Goal: Entertainment & Leisure: Consume media (video, audio)

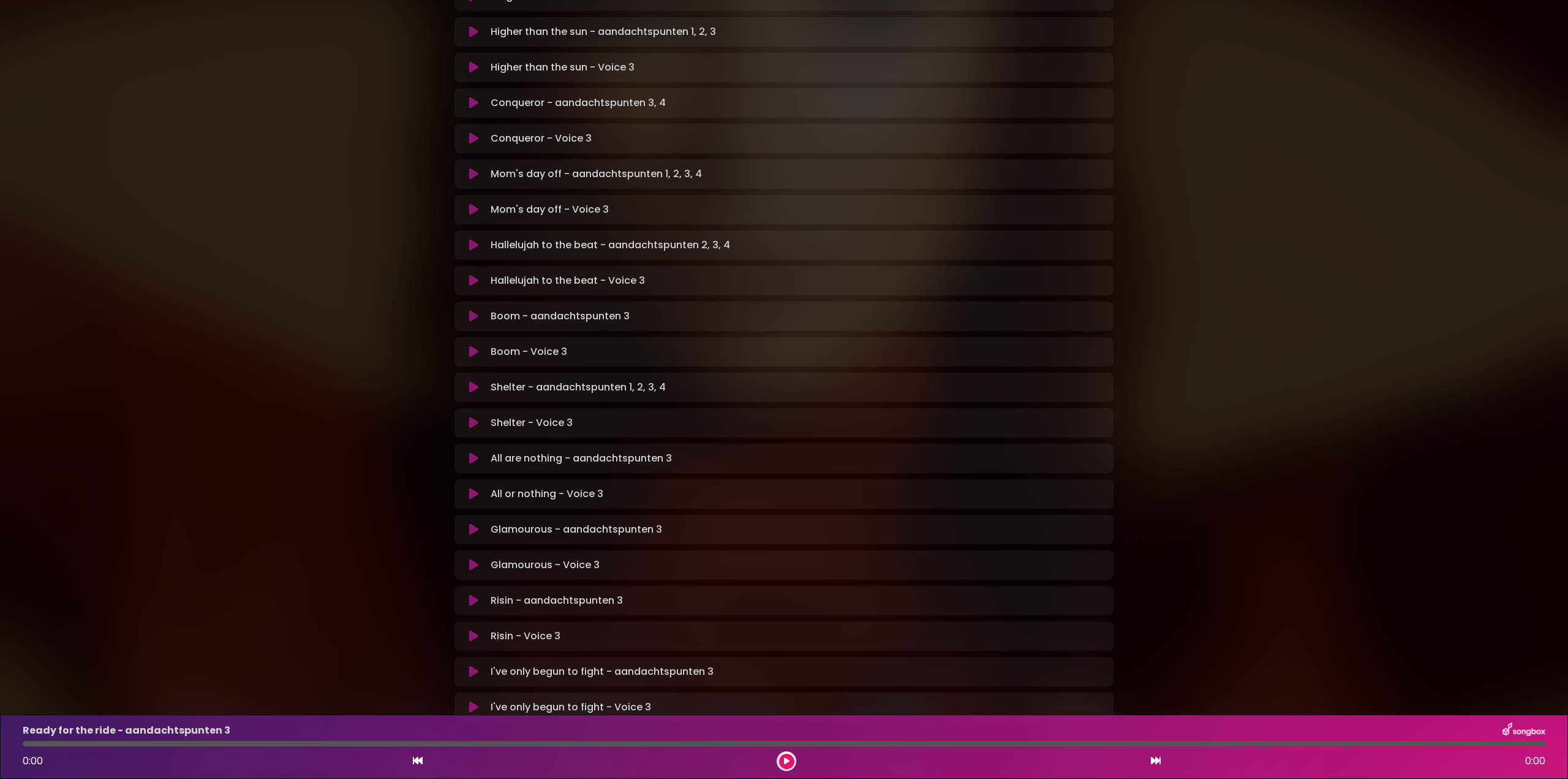
scroll to position [461, 0]
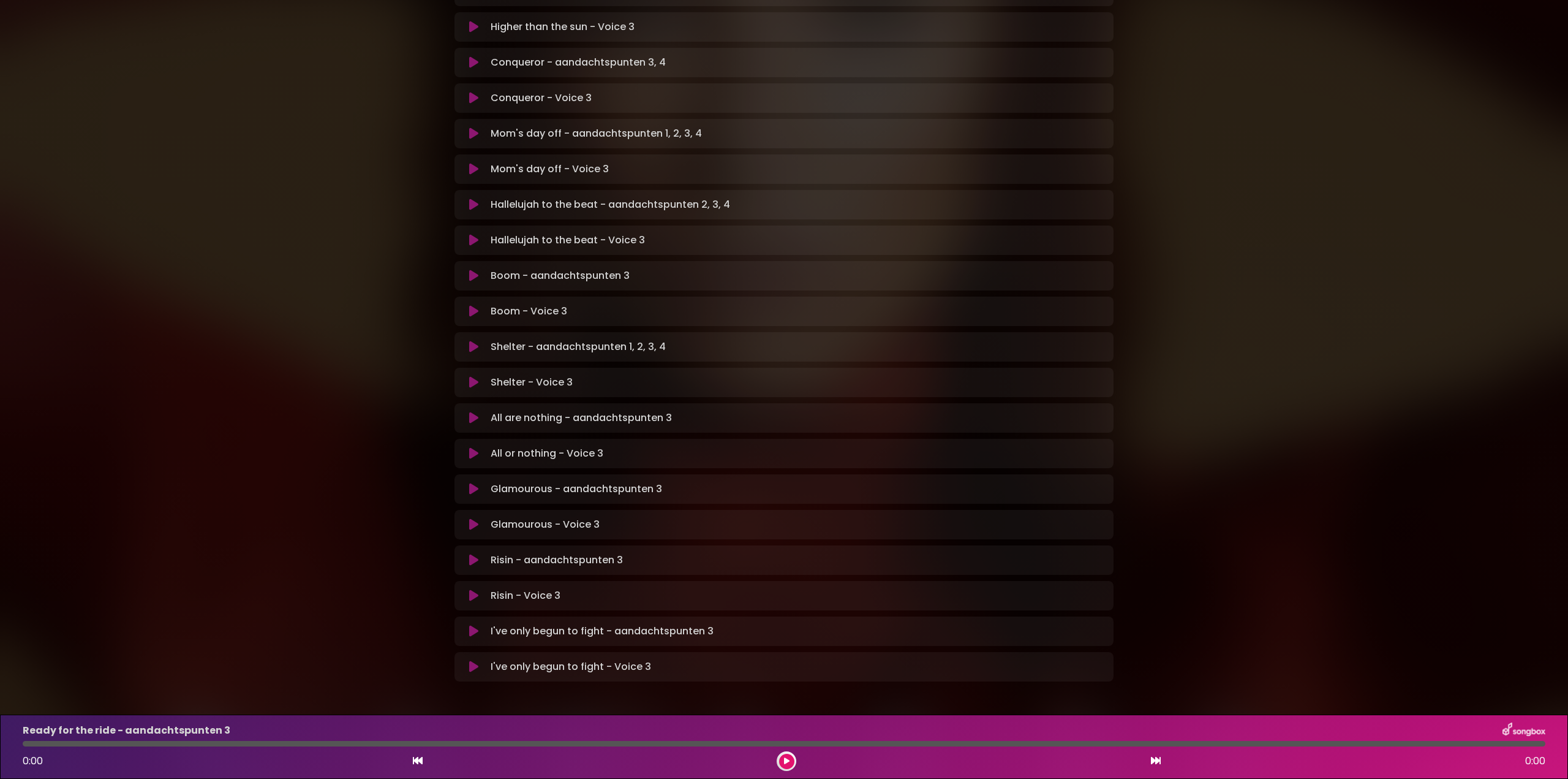
click at [479, 519] on button at bounding box center [474, 525] width 24 height 12
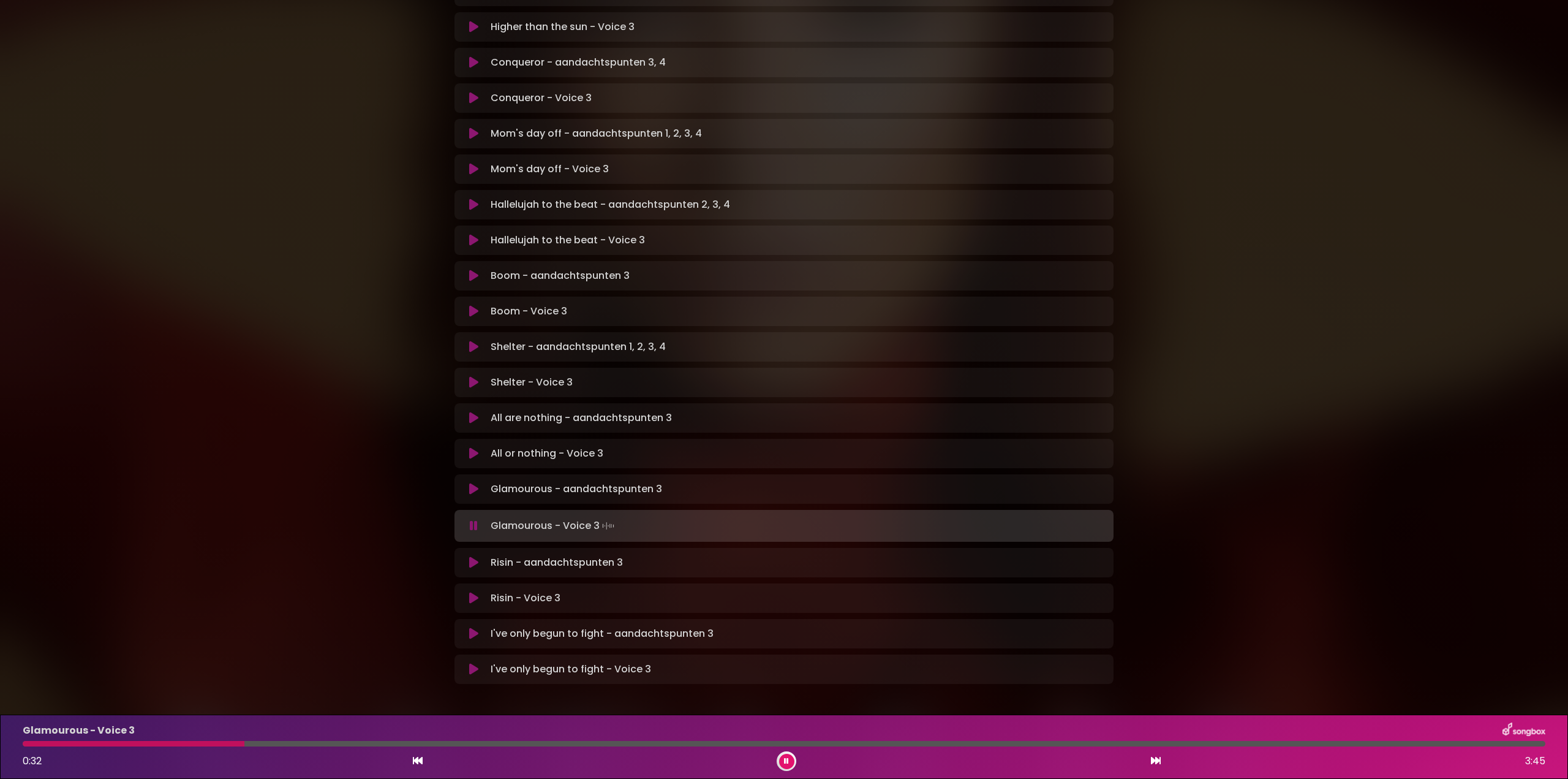
click at [146, 743] on div at bounding box center [134, 743] width 222 height 5
click at [468, 520] on button at bounding box center [474, 526] width 24 height 12
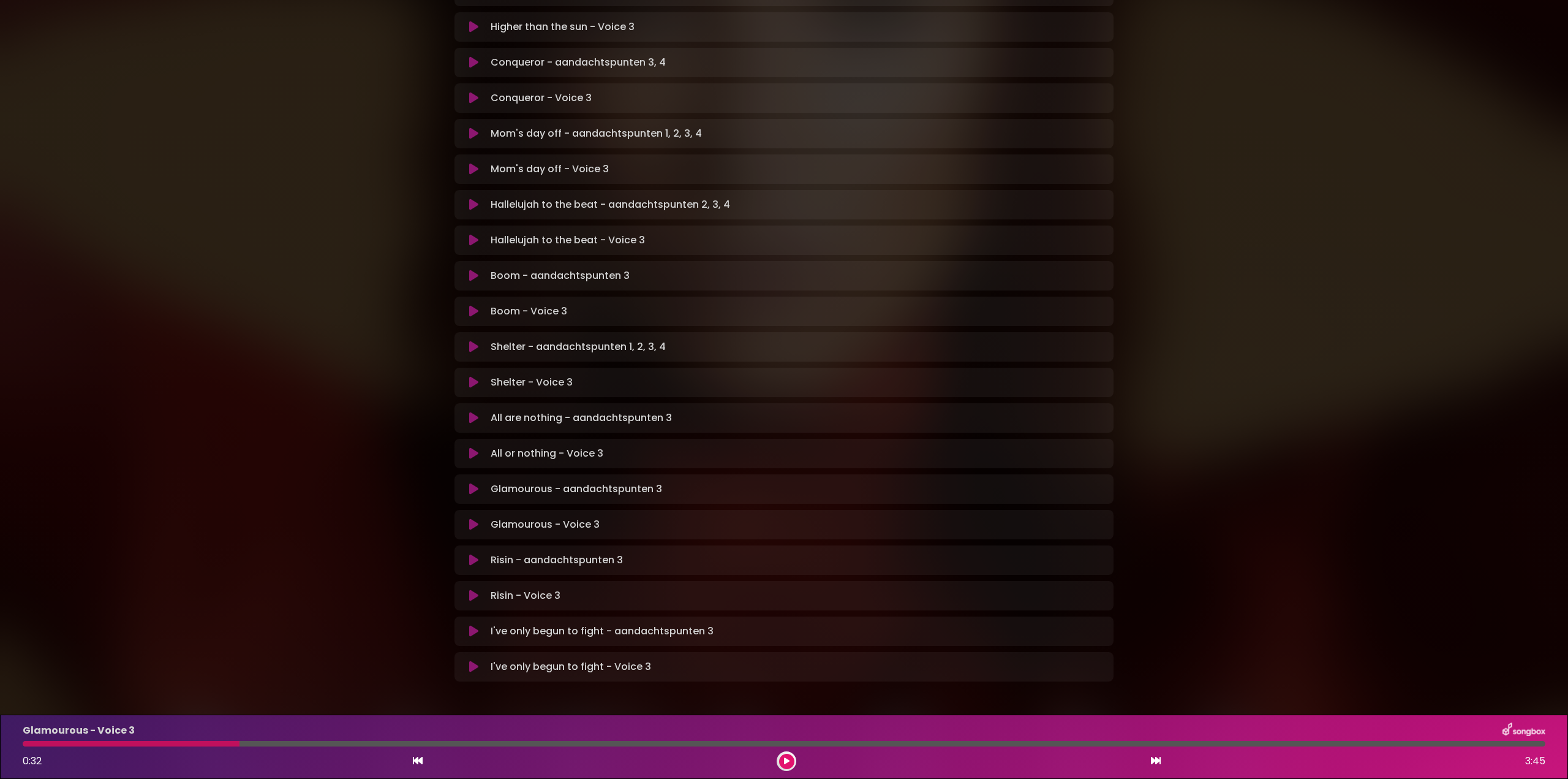
click at [183, 744] on div at bounding box center [131, 743] width 217 height 5
click at [134, 740] on div "Glamourous - Voice 3 0:32 3:45" at bounding box center [784, 747] width 1538 height 49
click at [788, 760] on icon at bounding box center [787, 761] width 5 height 7
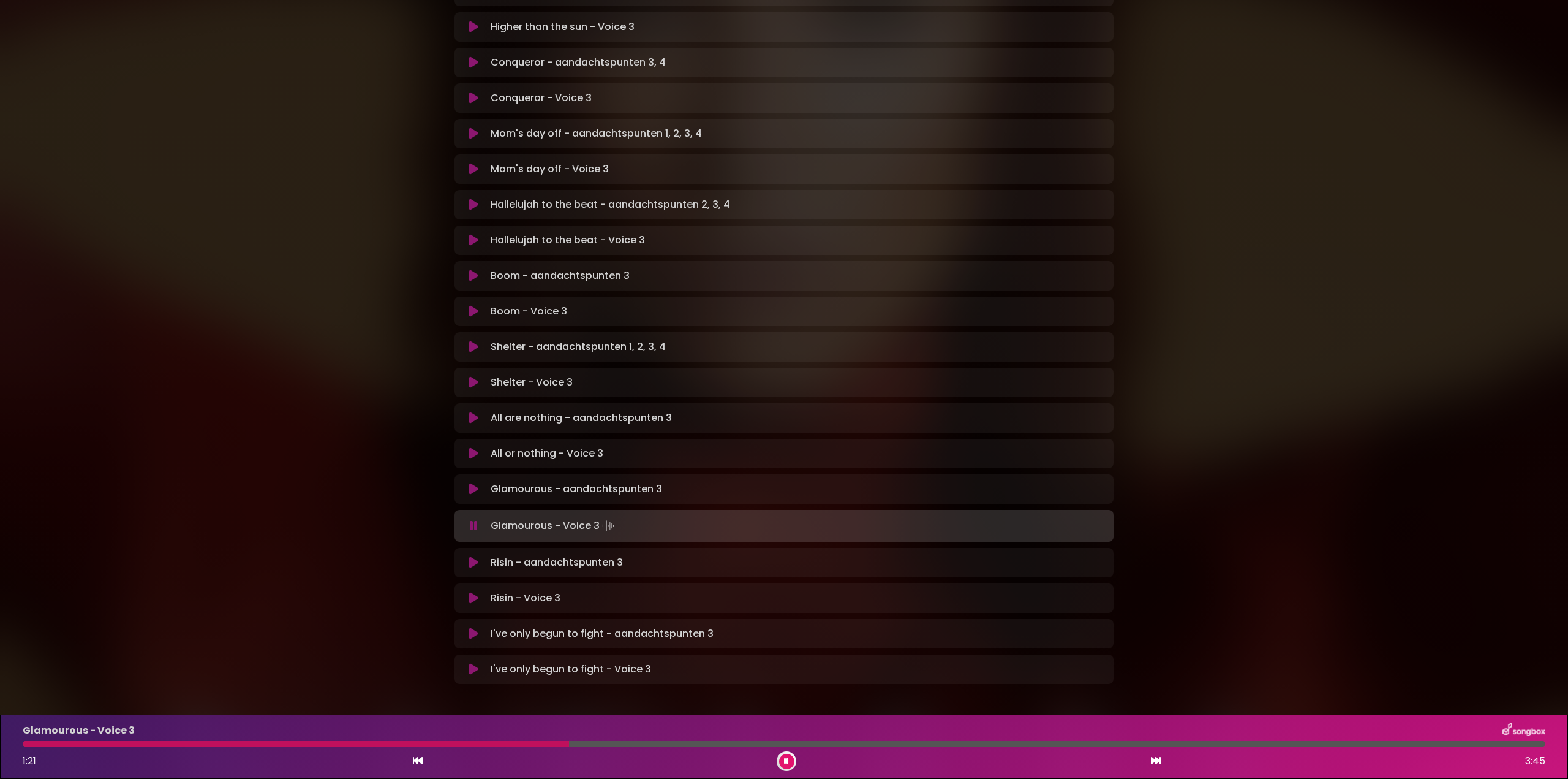
click at [378, 742] on div at bounding box center [296, 743] width 546 height 5
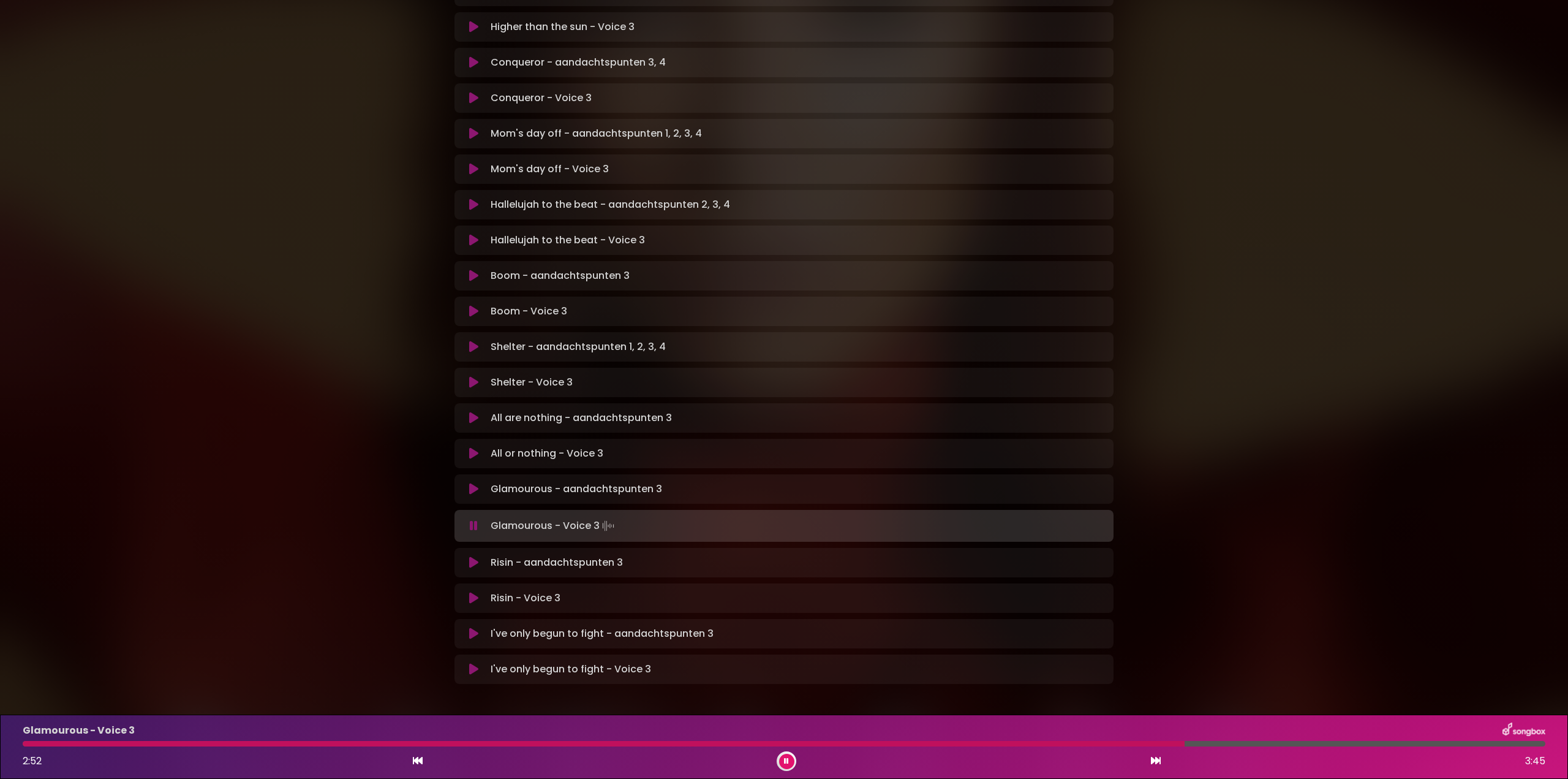
click at [475, 520] on icon at bounding box center [474, 526] width 8 height 12
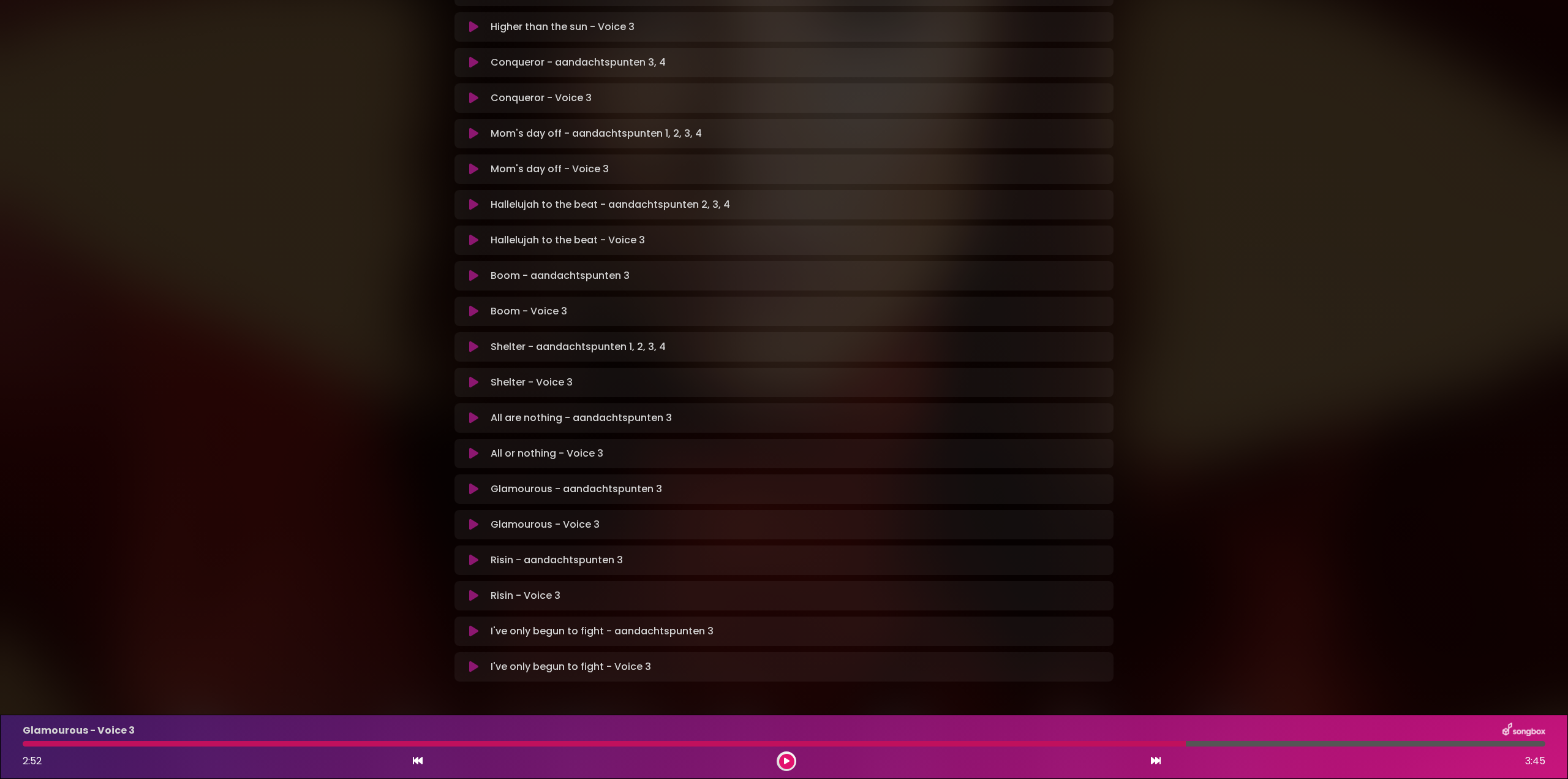
click at [473, 519] on icon at bounding box center [474, 525] width 10 height 12
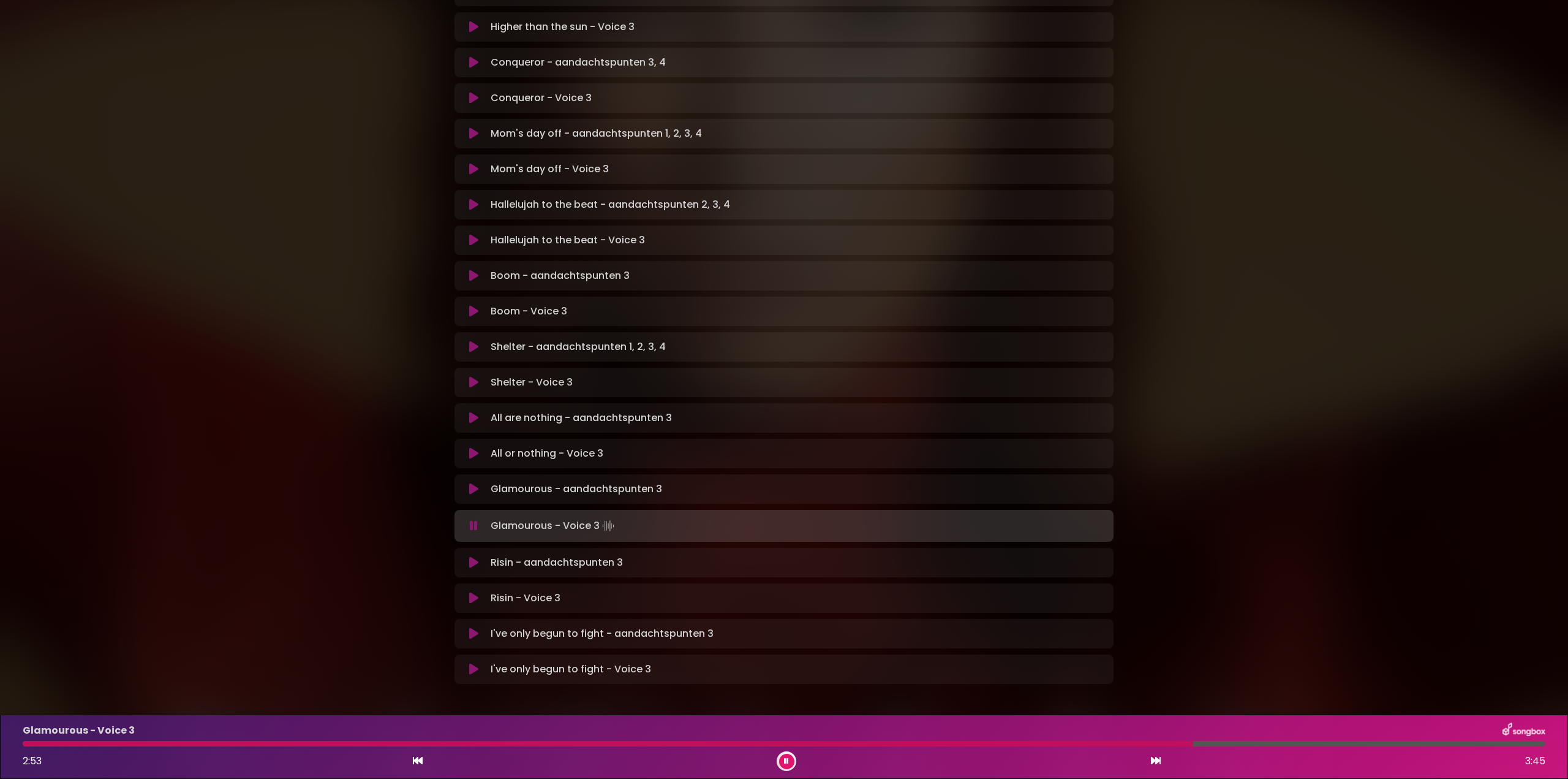
click at [936, 743] on div at bounding box center [608, 743] width 1171 height 5
click at [477, 520] on icon at bounding box center [474, 526] width 8 height 12
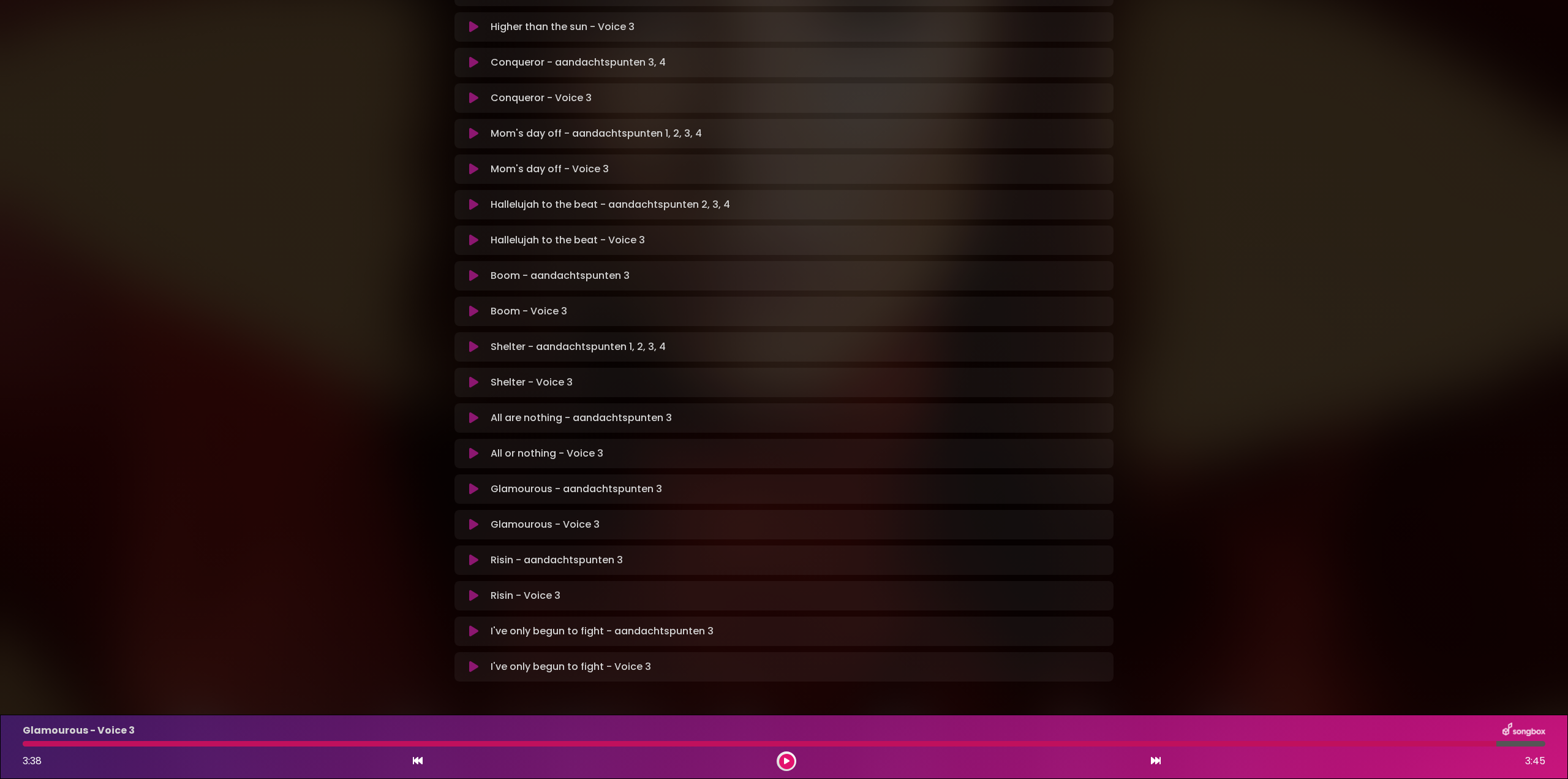
click at [473, 519] on icon at bounding box center [474, 525] width 10 height 12
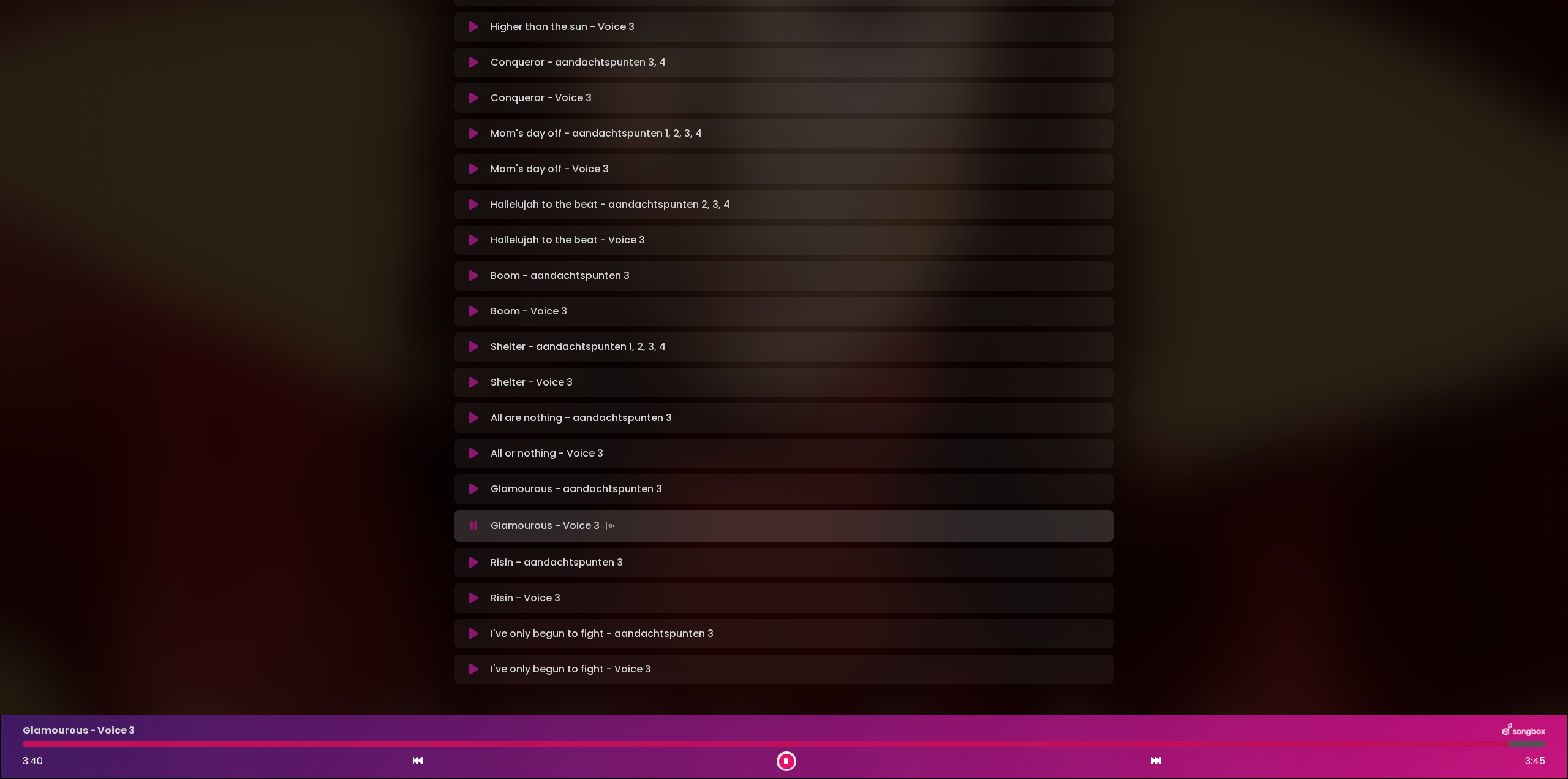
click at [169, 745] on div at bounding box center [765, 743] width 1486 height 5
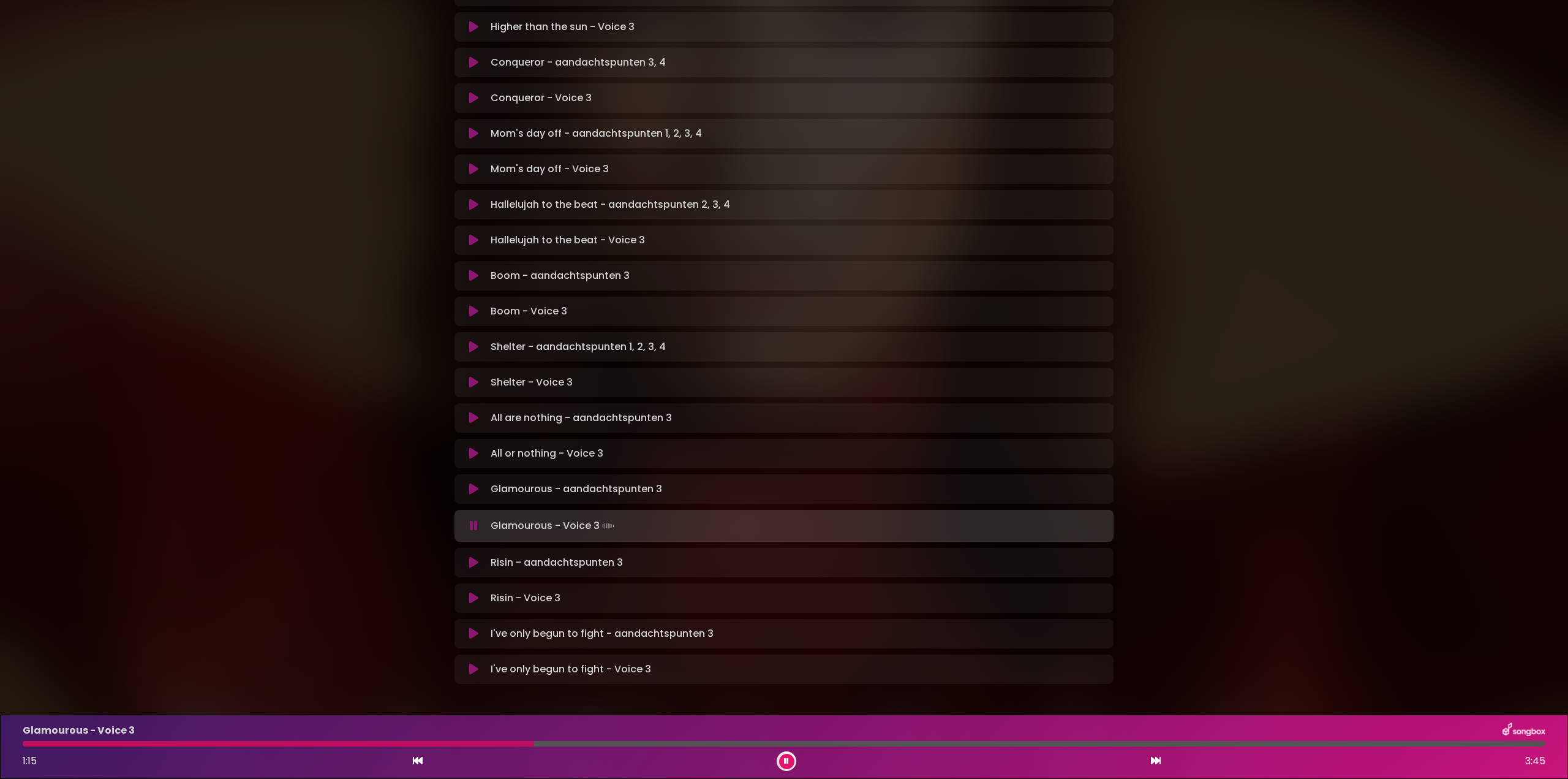
click at [383, 746] on div at bounding box center [278, 743] width 512 height 5
click at [388, 742] on div at bounding box center [303, 743] width 560 height 5
click at [545, 737] on div "Glamourous - Voice 3" at bounding box center [784, 730] width 1538 height 16
click at [724, 741] on div at bounding box center [523, 743] width 1001 height 5
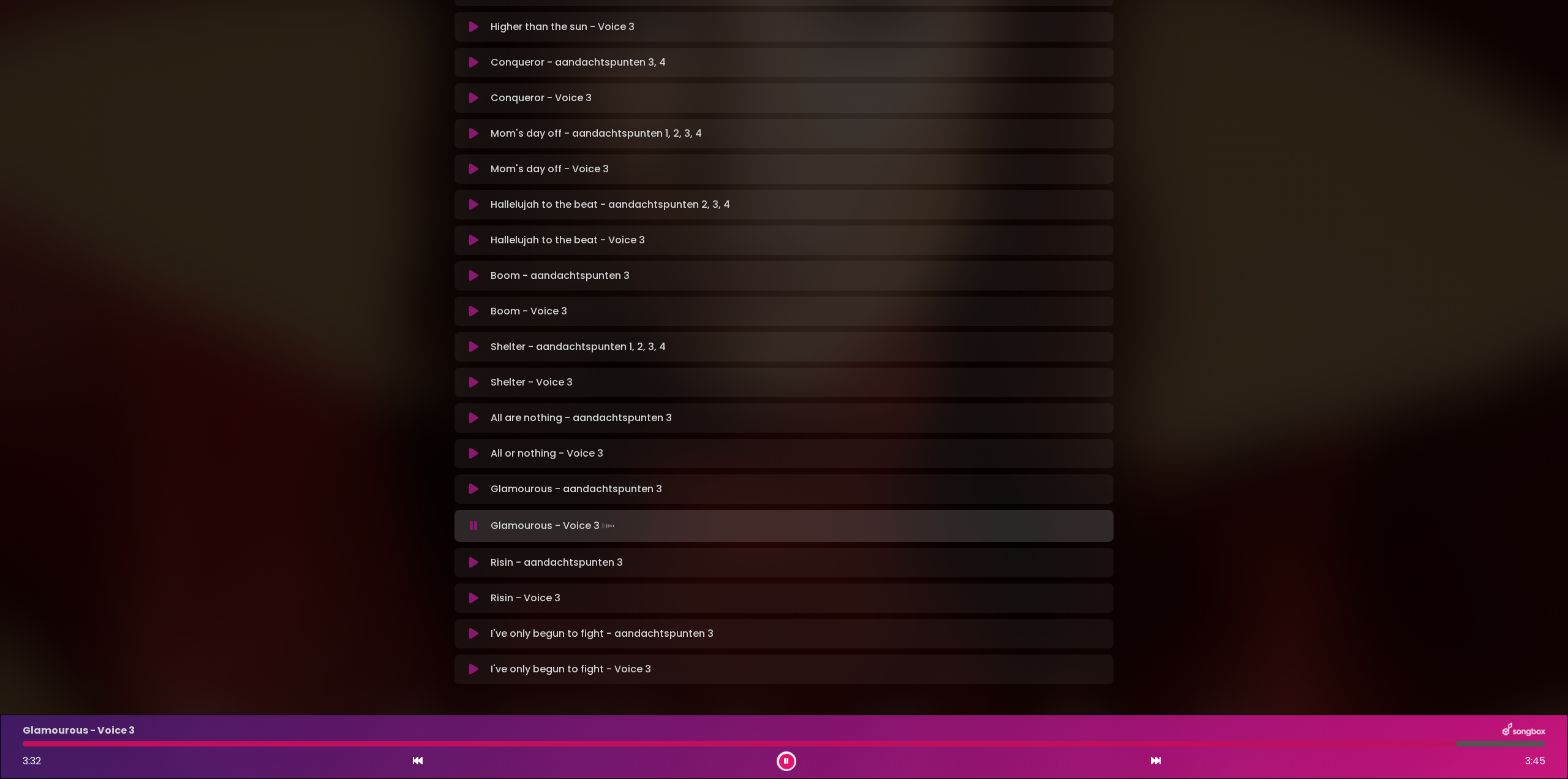
click at [473, 520] on icon at bounding box center [474, 526] width 8 height 12
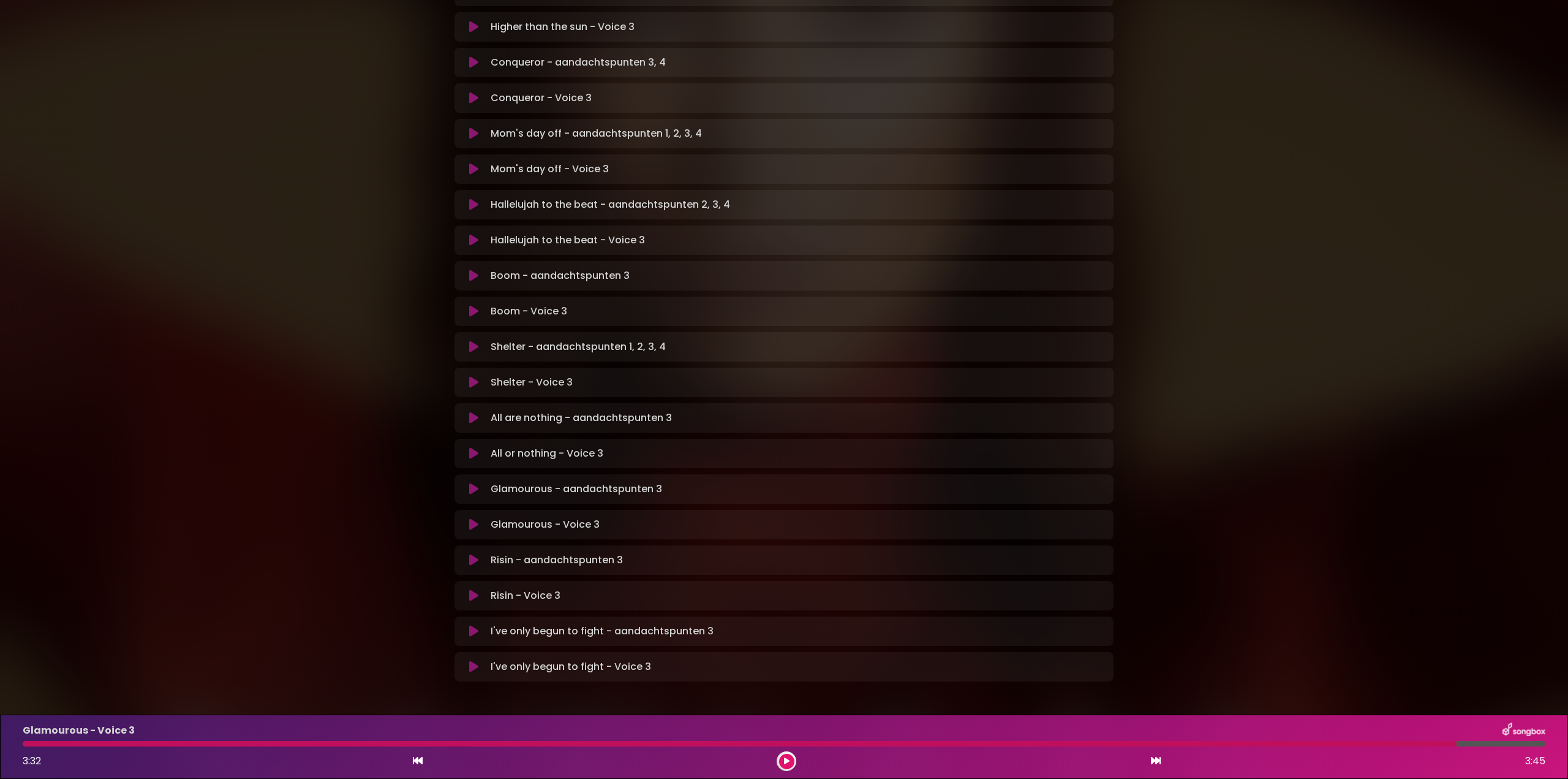
click at [472, 553] on icon at bounding box center [474, 560] width 10 height 12
click at [473, 553] on icon at bounding box center [473, 560] width 15 height 15
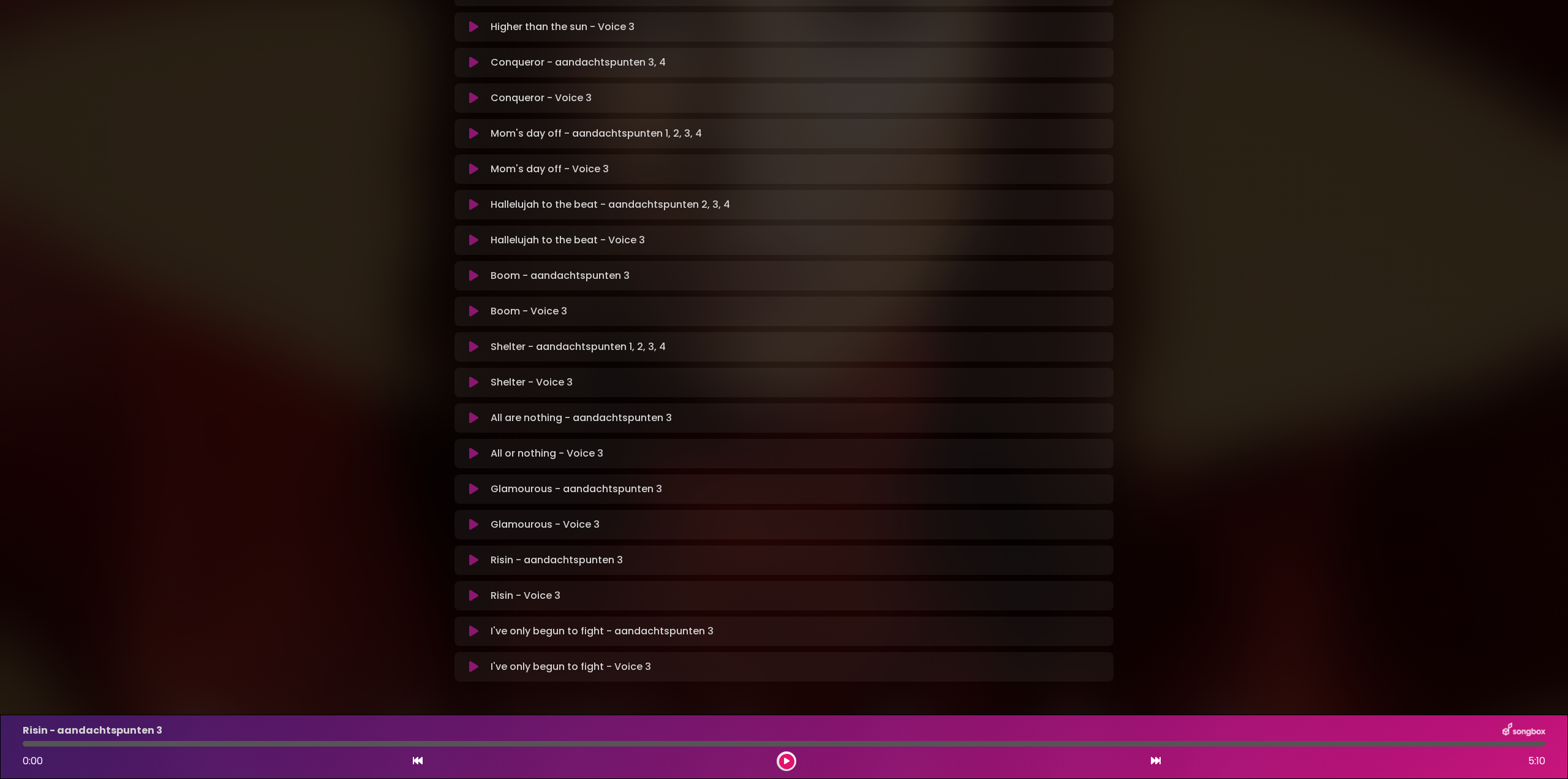
drag, startPoint x: 473, startPoint y: 547, endPoint x: 483, endPoint y: 549, distance: 10.2
click at [475, 589] on icon at bounding box center [474, 595] width 10 height 12
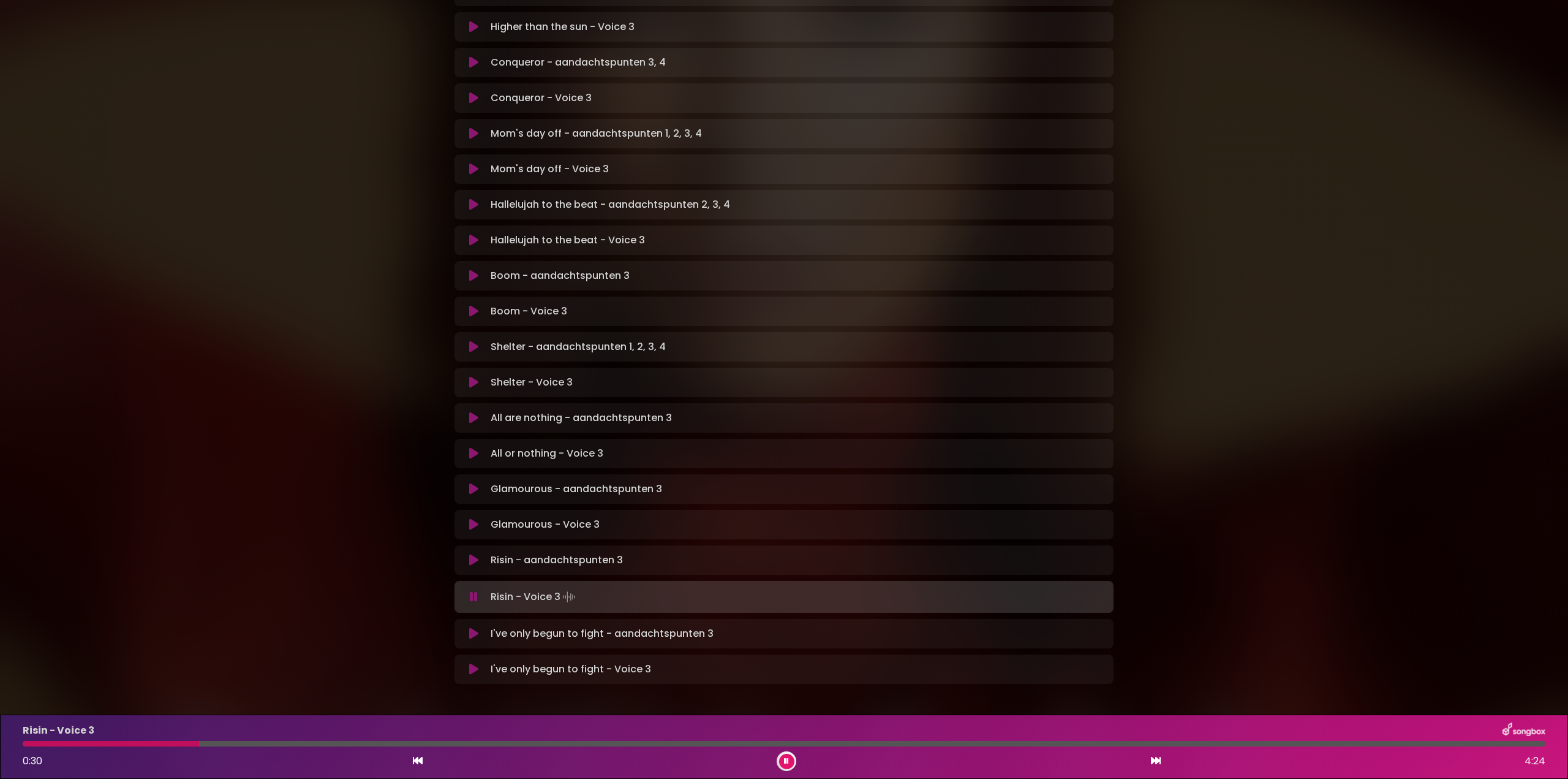
drag, startPoint x: 470, startPoint y: 550, endPoint x: 474, endPoint y: 536, distance: 14.6
click at [470, 591] on icon at bounding box center [474, 597] width 8 height 12
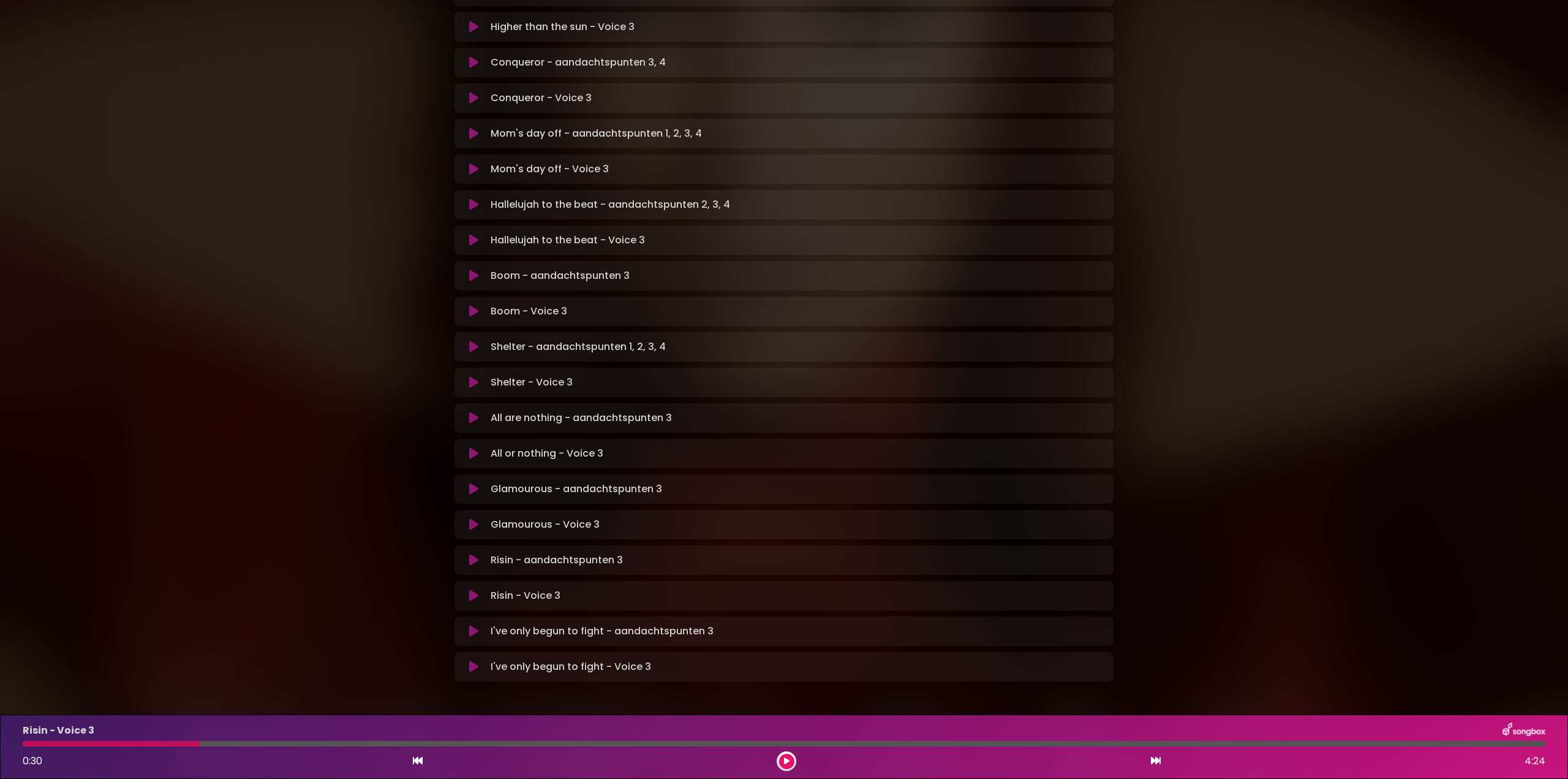
click at [474, 553] on icon at bounding box center [474, 560] width 14 height 15
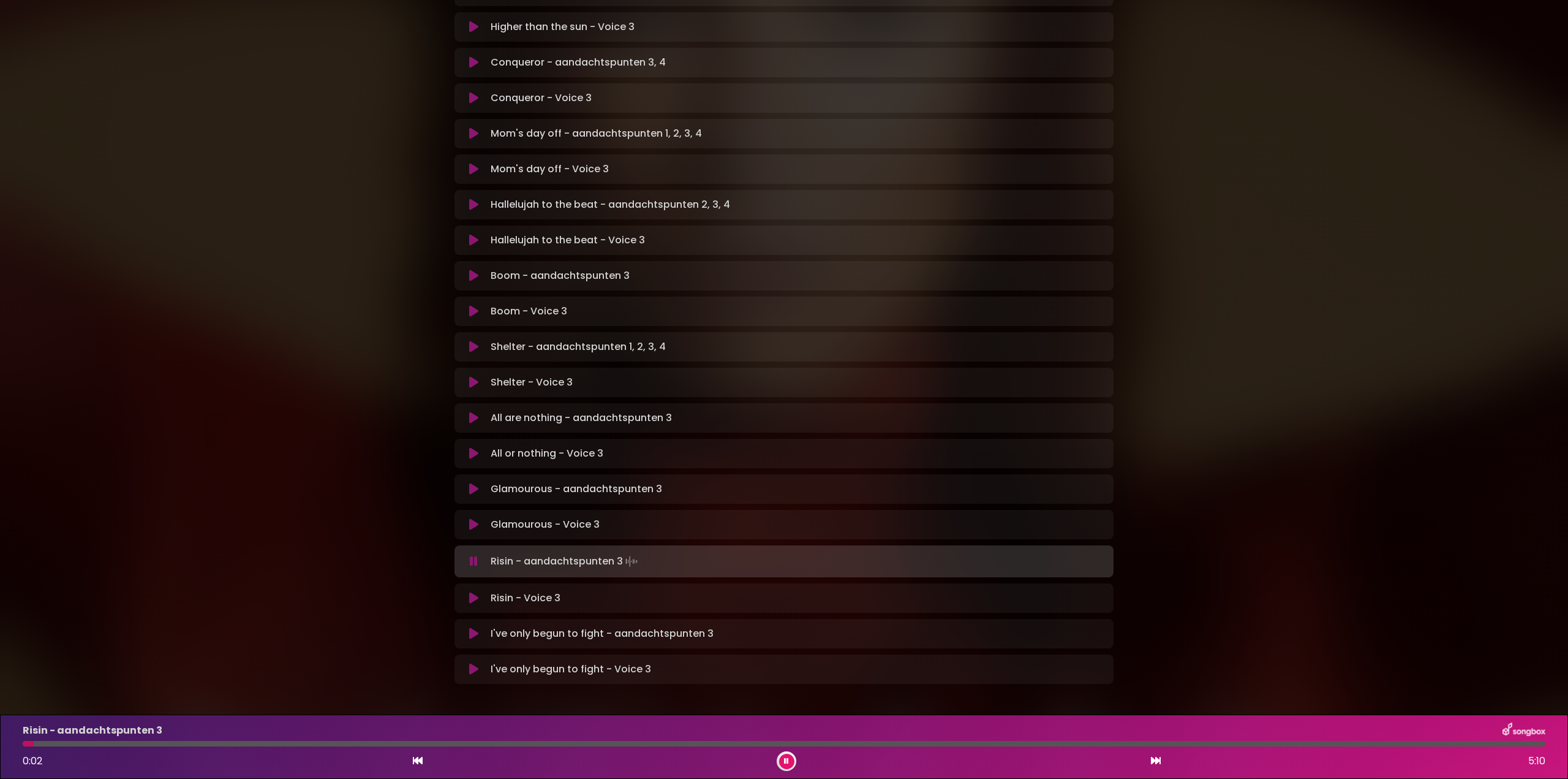
click at [97, 746] on div at bounding box center [784, 743] width 1523 height 5
click at [156, 743] on div at bounding box center [784, 743] width 1523 height 5
click at [783, 758] on button at bounding box center [787, 762] width 16 height 16
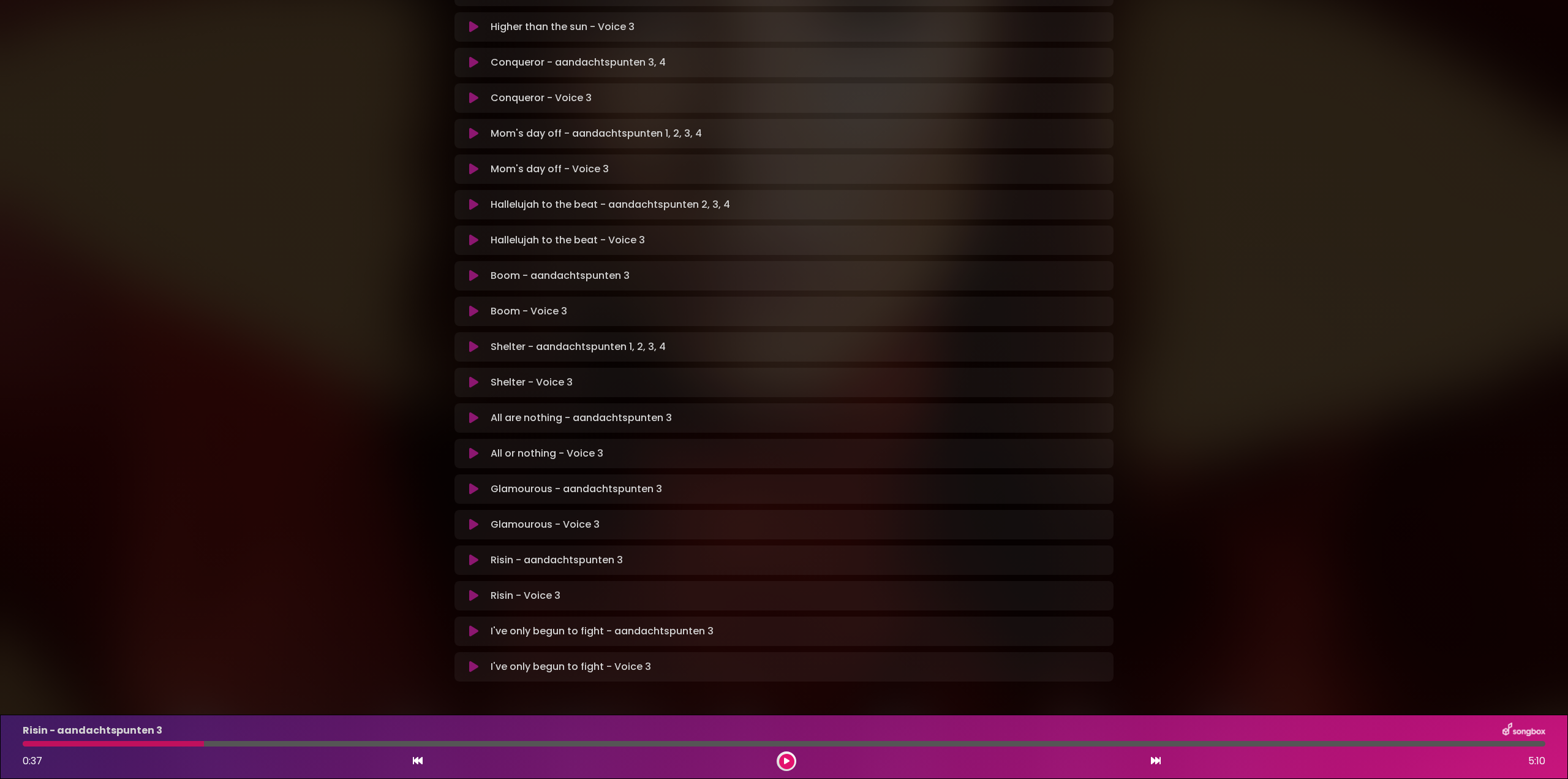
click at [150, 743] on div at bounding box center [113, 743] width 181 height 5
click at [787, 757] on icon at bounding box center [786, 761] width 6 height 8
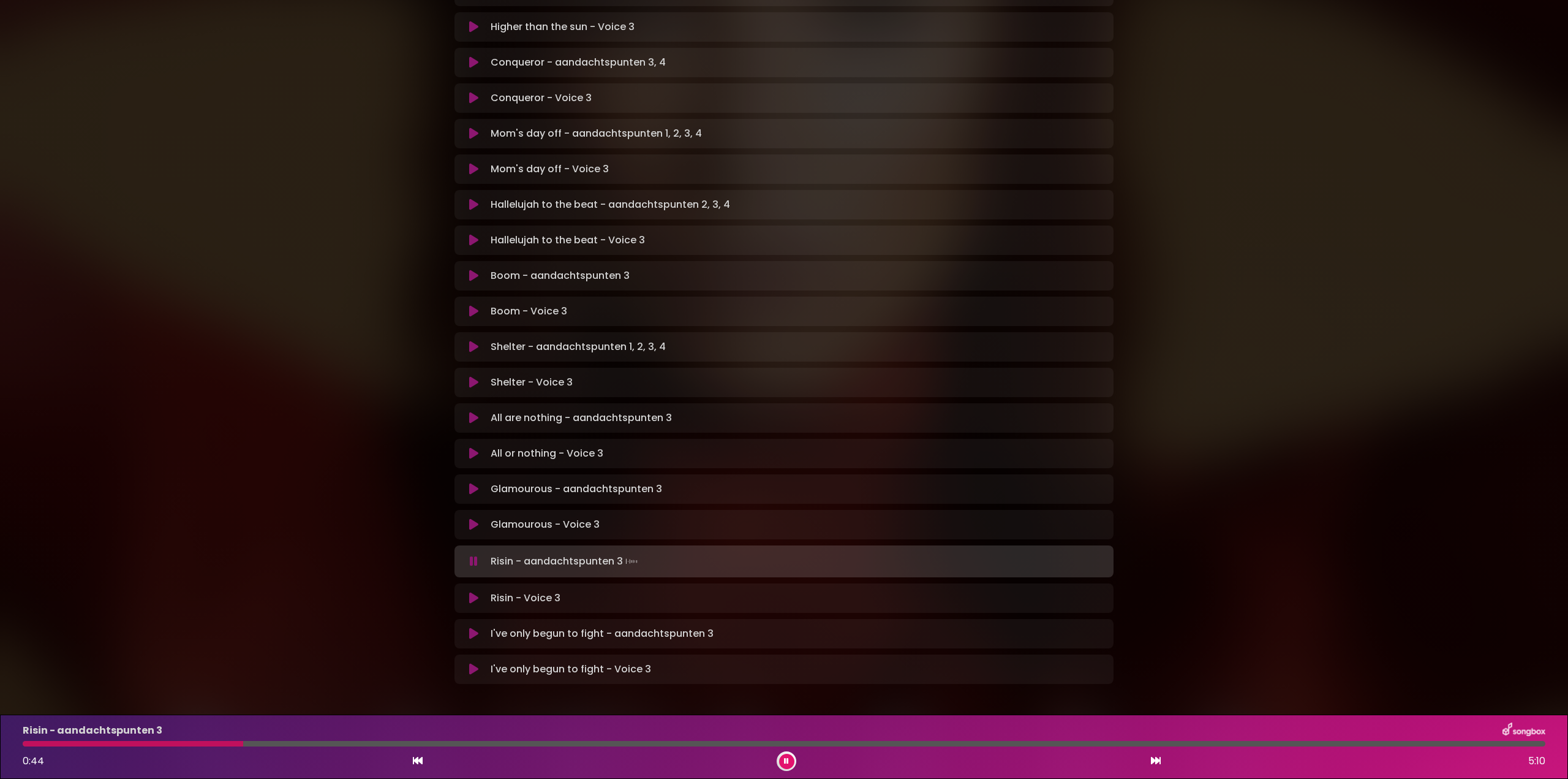
click at [473, 554] on icon at bounding box center [473, 561] width 10 height 14
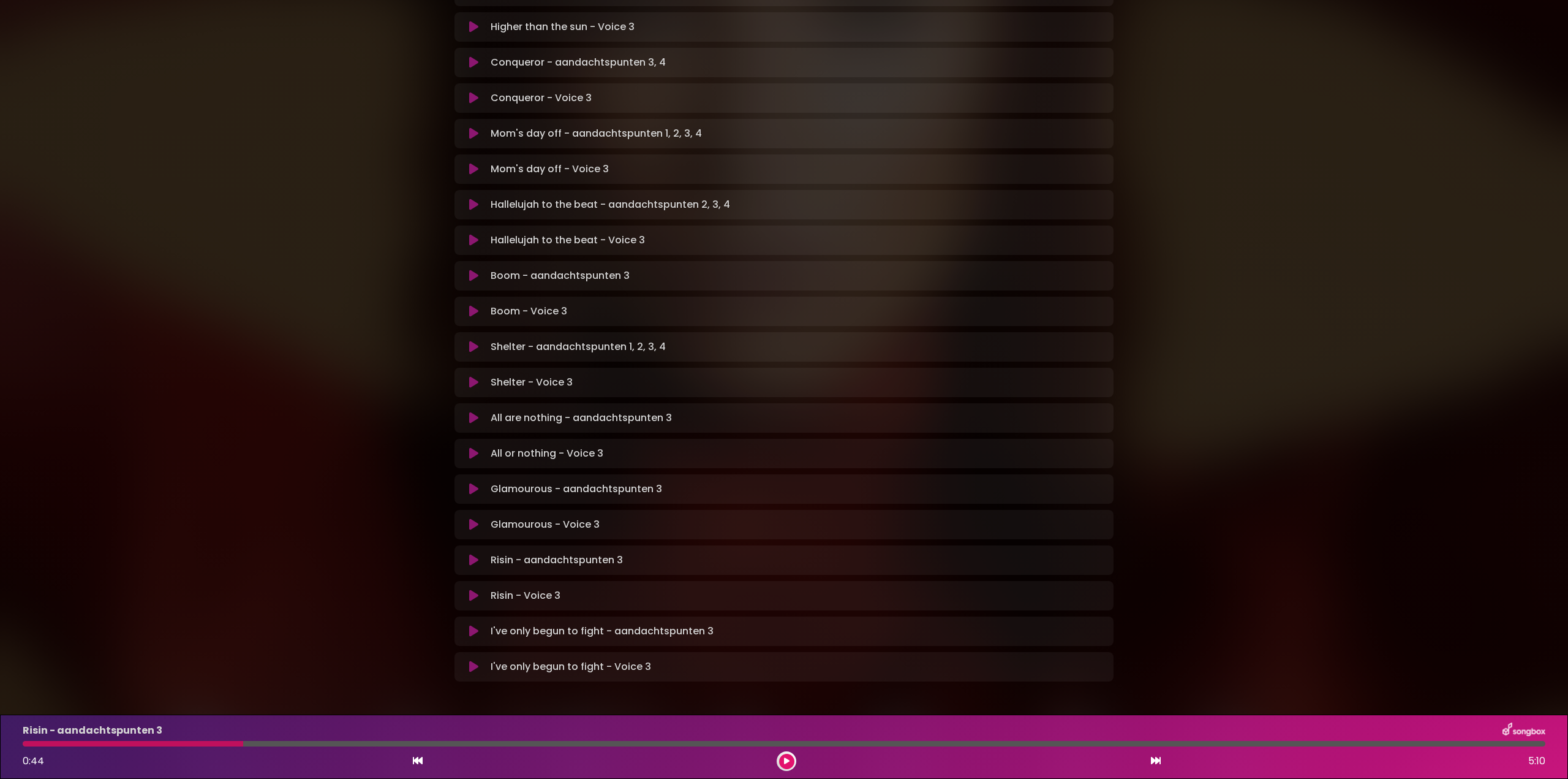
click at [326, 744] on div at bounding box center [784, 743] width 1523 height 5
click at [323, 743] on div at bounding box center [784, 743] width 1523 height 5
click at [354, 743] on div at bounding box center [784, 743] width 1523 height 5
click at [790, 762] on button at bounding box center [787, 762] width 16 height 16
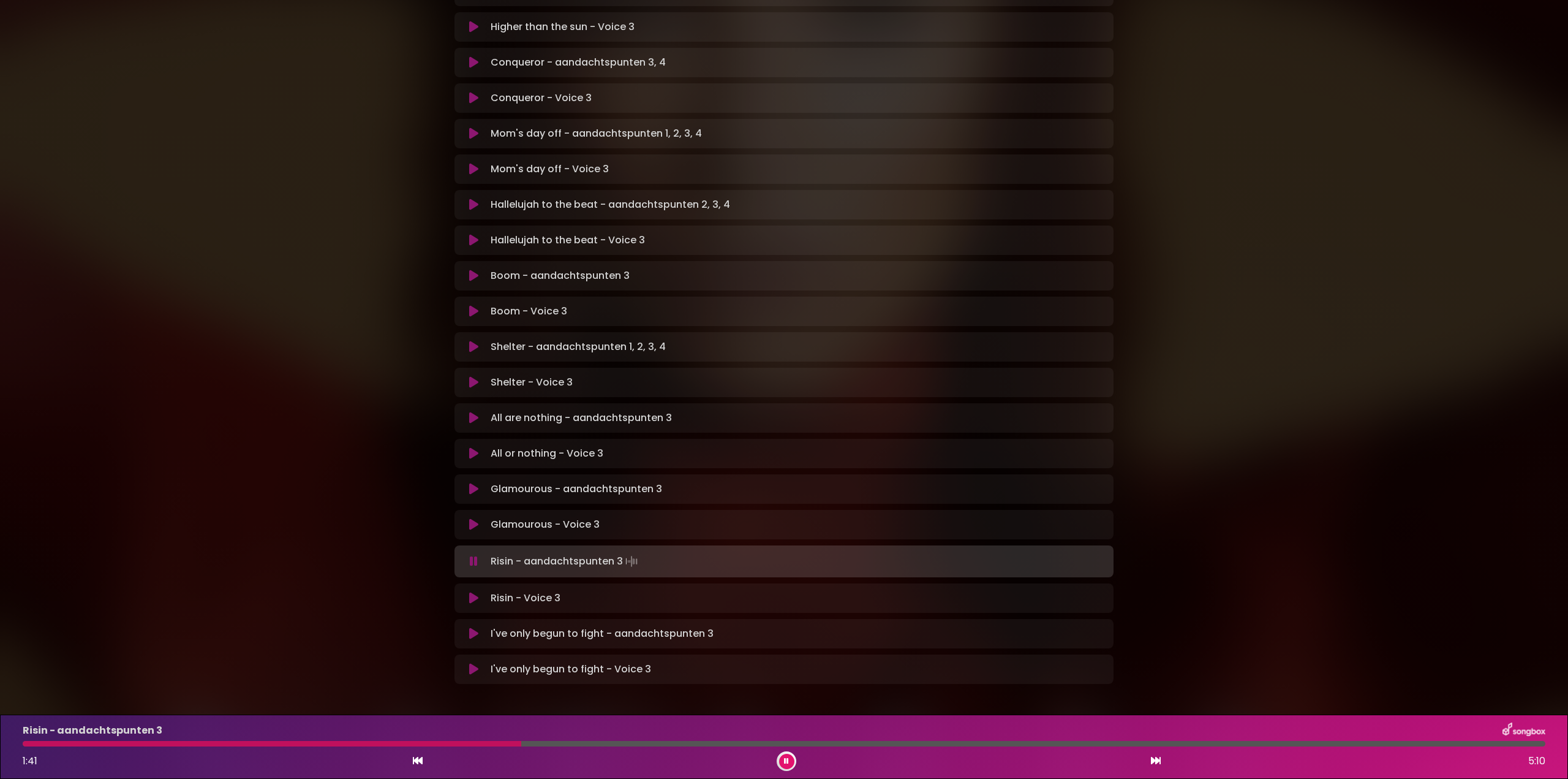
click at [438, 740] on div "Risin - aandachtspunten 3 1:41 5:10" at bounding box center [784, 747] width 1538 height 49
click at [447, 746] on div at bounding box center [273, 743] width 502 height 5
click at [792, 756] on button at bounding box center [787, 762] width 16 height 16
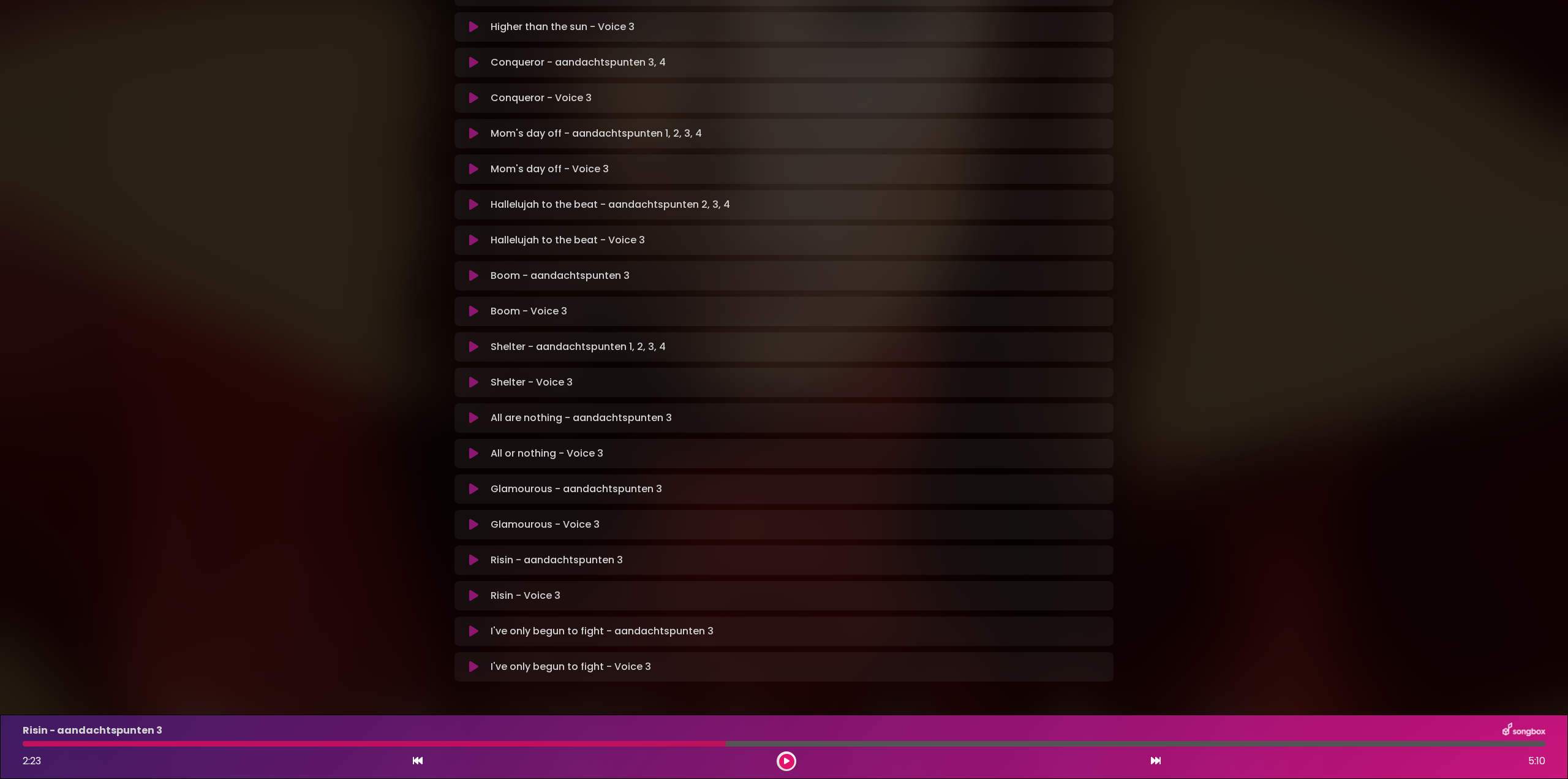
click at [214, 743] on div at bounding box center [374, 743] width 703 height 5
click at [258, 743] on div at bounding box center [374, 743] width 703 height 5
drag, startPoint x: 788, startPoint y: 763, endPoint x: 755, endPoint y: 762, distance: 33.0
click at [787, 763] on icon at bounding box center [787, 761] width 7 height 9
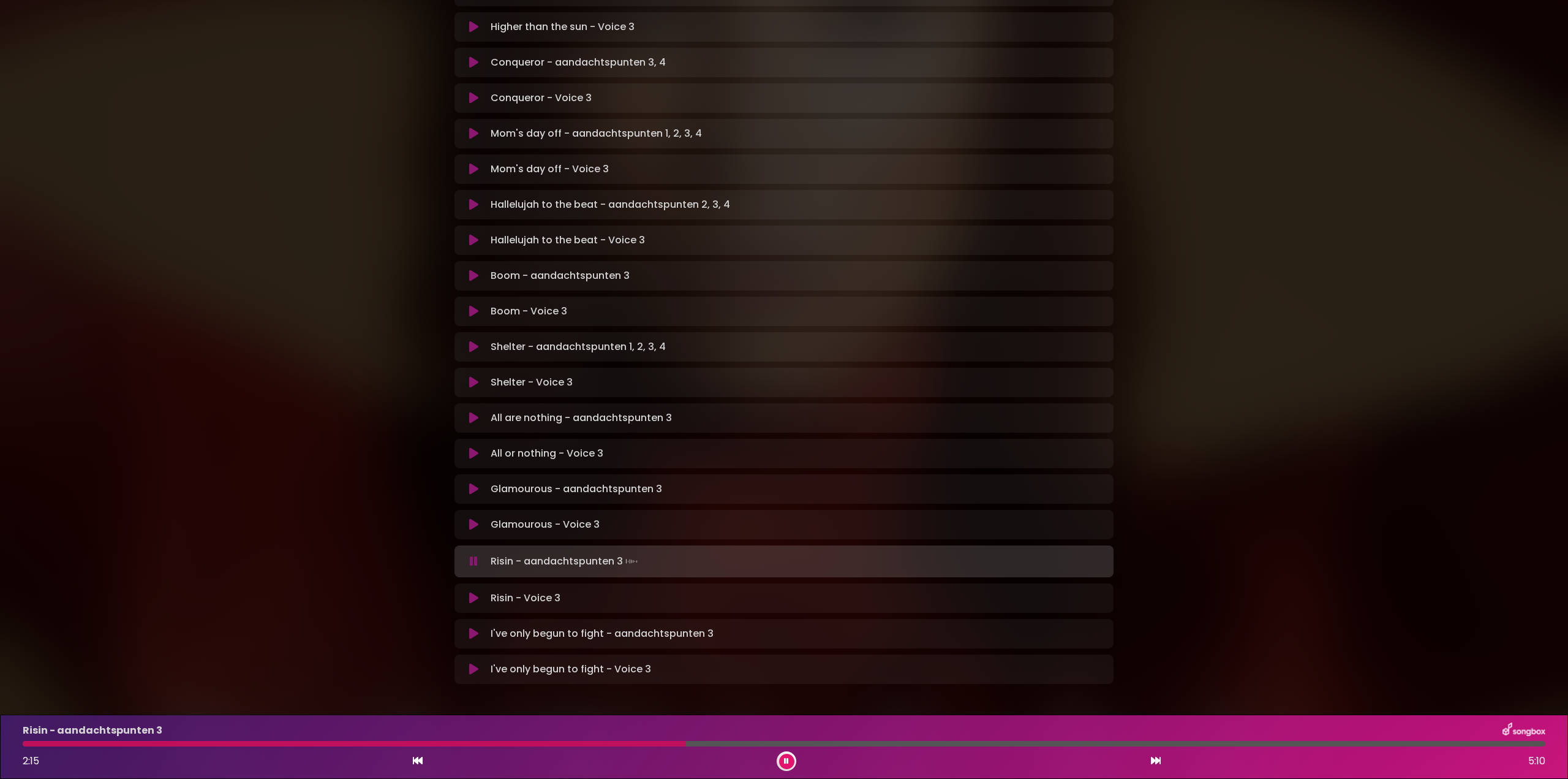
click at [785, 757] on icon at bounding box center [787, 761] width 7 height 9
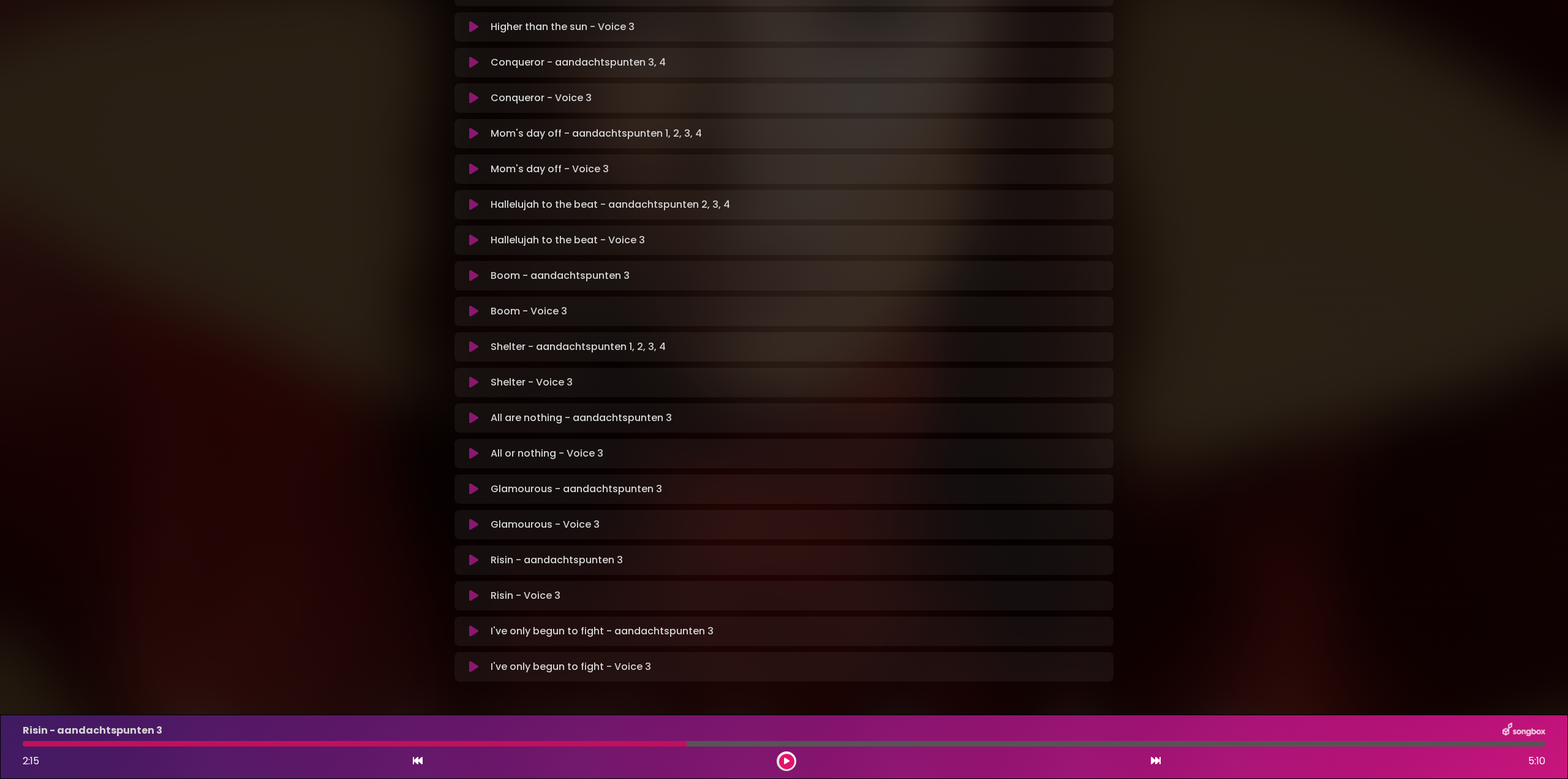
click at [471, 589] on icon at bounding box center [474, 595] width 10 height 12
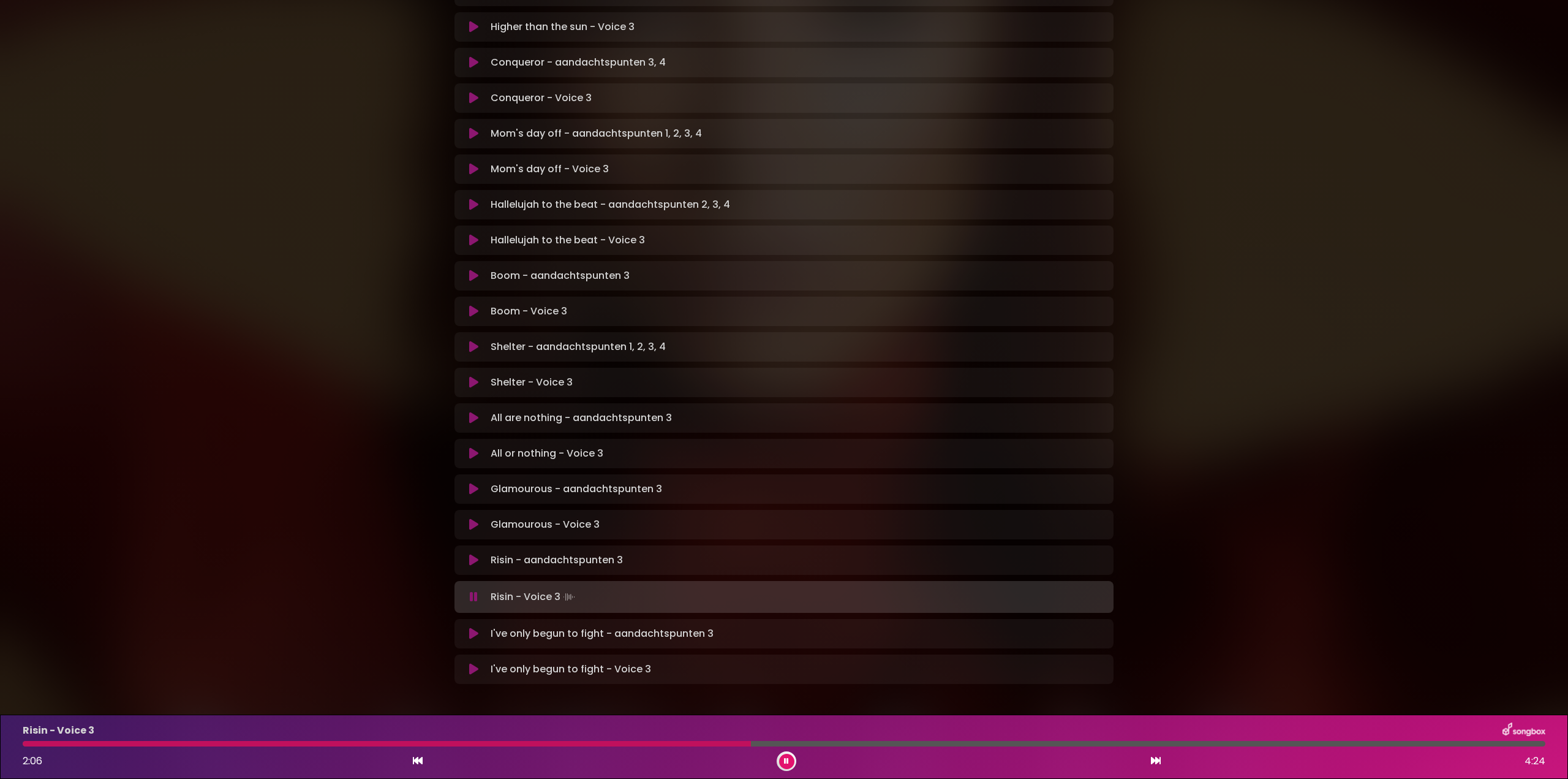
click at [706, 740] on div "Risin - Voice 3 2:06 4:24" at bounding box center [784, 747] width 1538 height 49
click at [710, 743] on div at bounding box center [388, 743] width 731 height 5
click at [674, 743] on div at bounding box center [383, 743] width 722 height 5
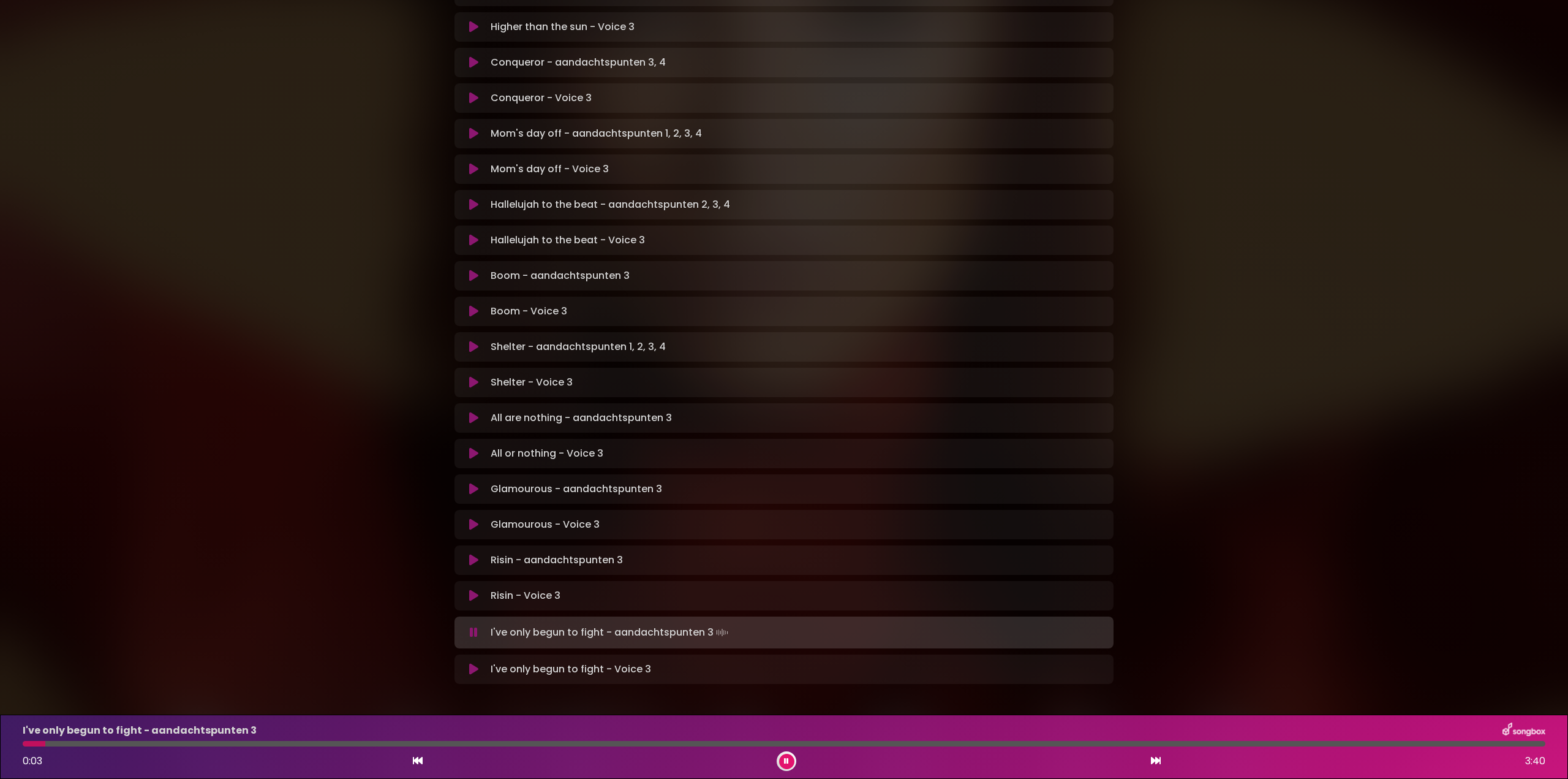
click at [785, 757] on icon at bounding box center [787, 761] width 7 height 9
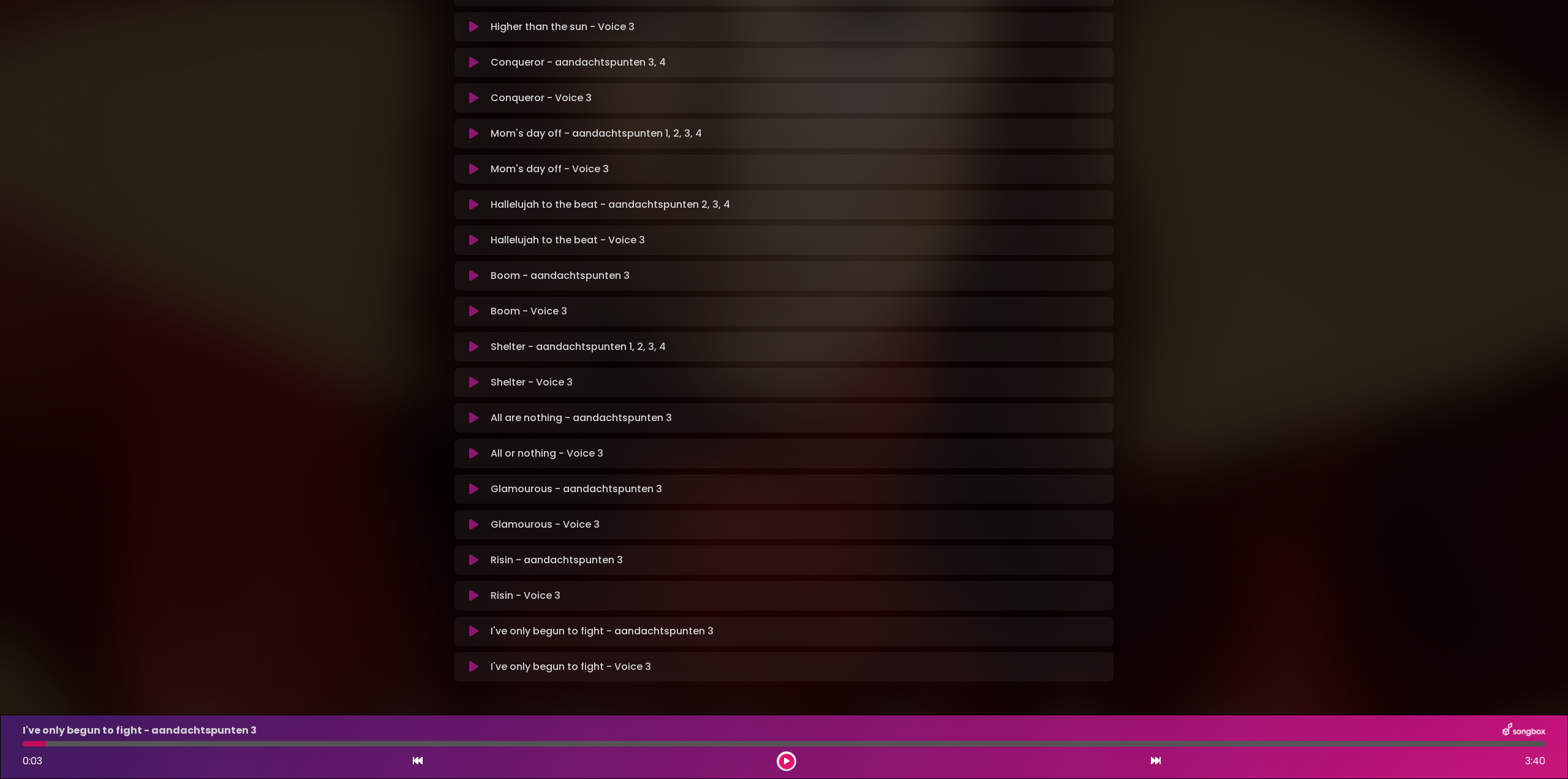
click at [470, 660] on icon at bounding box center [474, 666] width 10 height 12
